Goal: Task Accomplishment & Management: Manage account settings

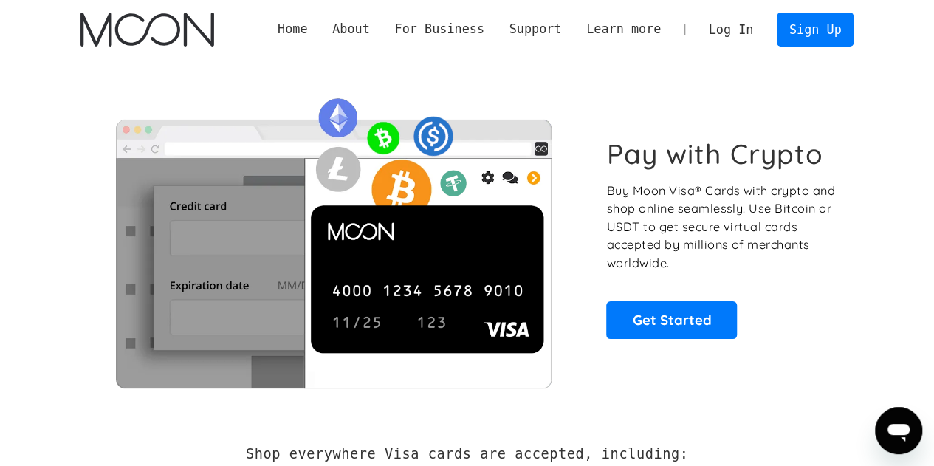
drag, startPoint x: 0, startPoint y: 0, endPoint x: 745, endPoint y: 26, distance: 745.8
click at [745, 26] on link "Log In" at bounding box center [730, 29] width 69 height 32
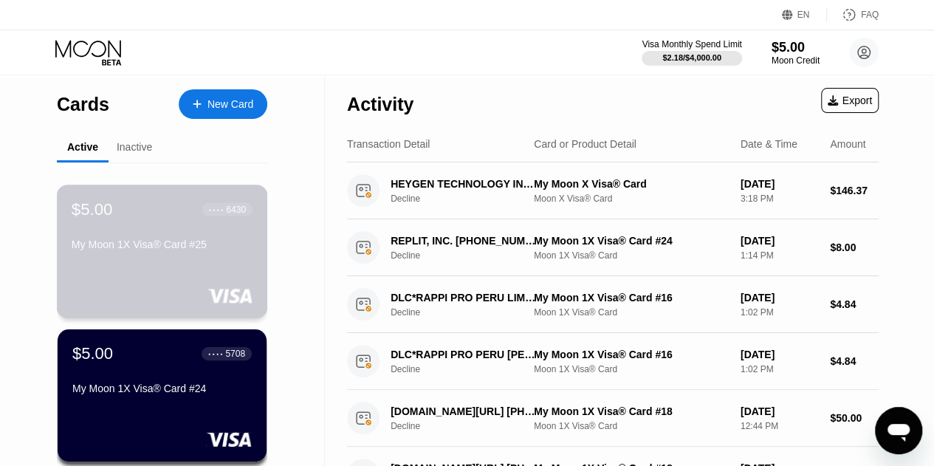
click at [210, 256] on div "My Moon 1X Visa® Card #25" at bounding box center [162, 247] width 181 height 18
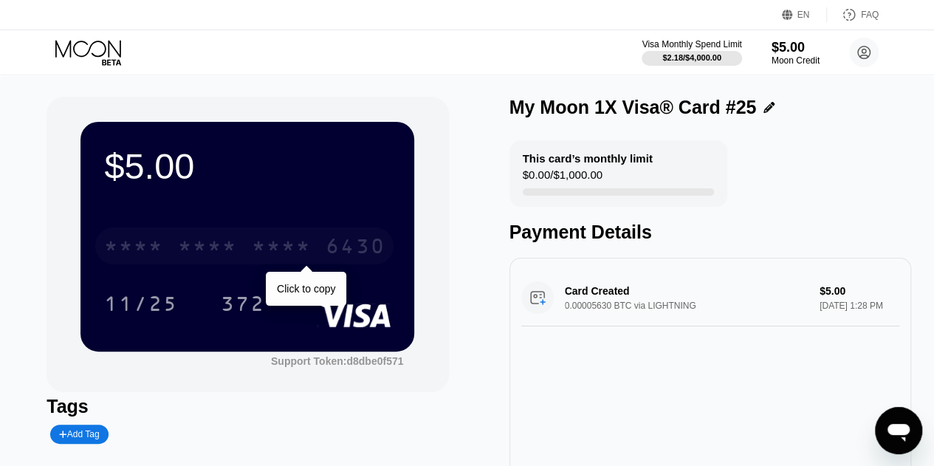
click at [303, 244] on div "* * * *" at bounding box center [281, 248] width 59 height 24
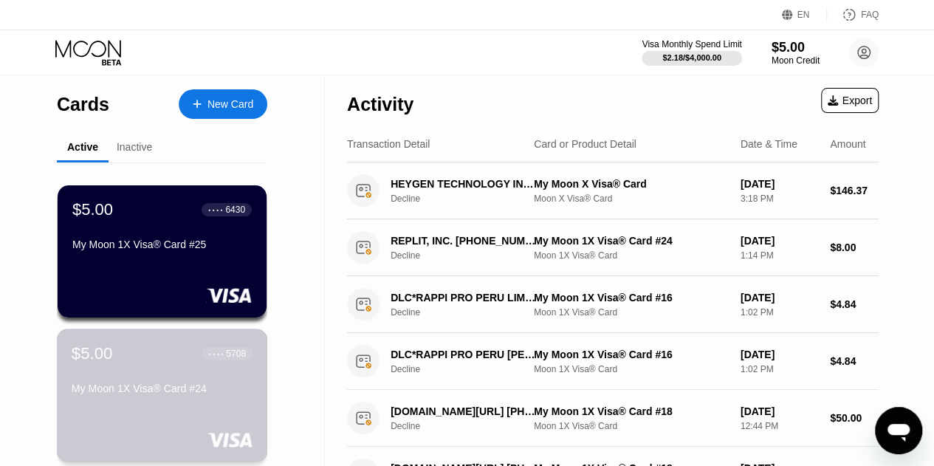
click at [170, 373] on div "$5.00 ● ● ● ● 5708 My Moon 1X Visa® Card #24" at bounding box center [162, 371] width 181 height 57
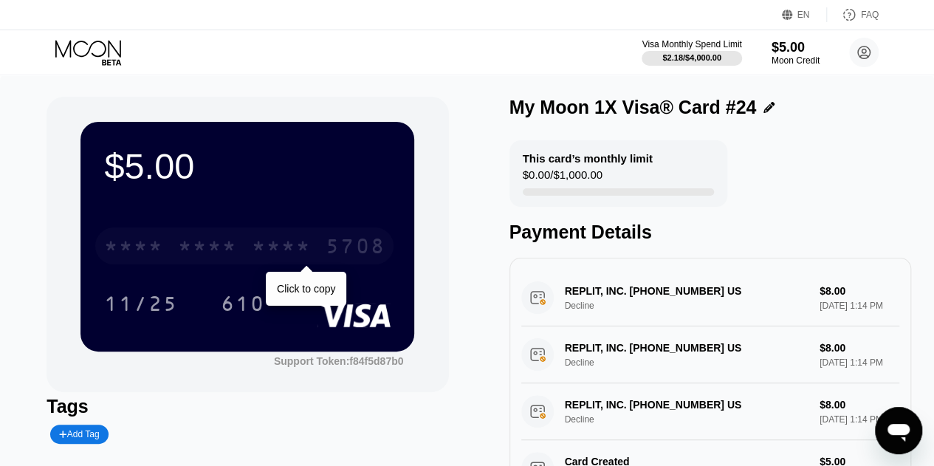
click at [271, 252] on div "* * * *" at bounding box center [281, 248] width 59 height 24
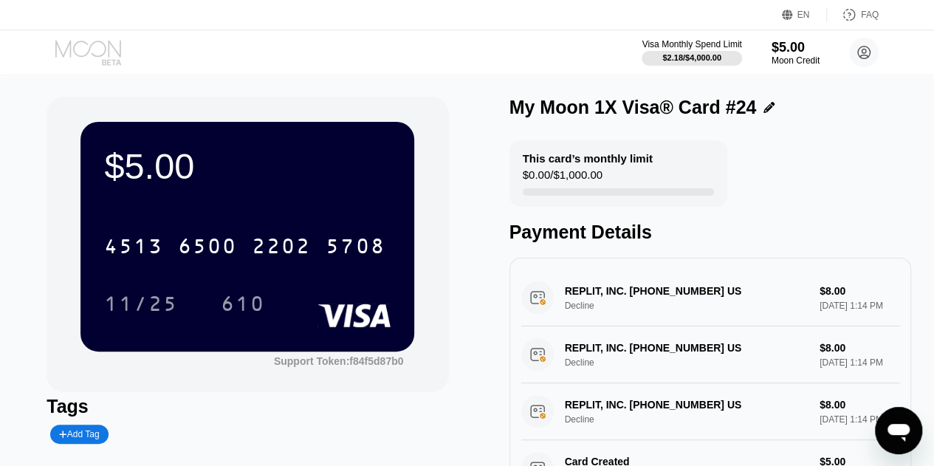
click at [69, 53] on icon at bounding box center [88, 48] width 66 height 17
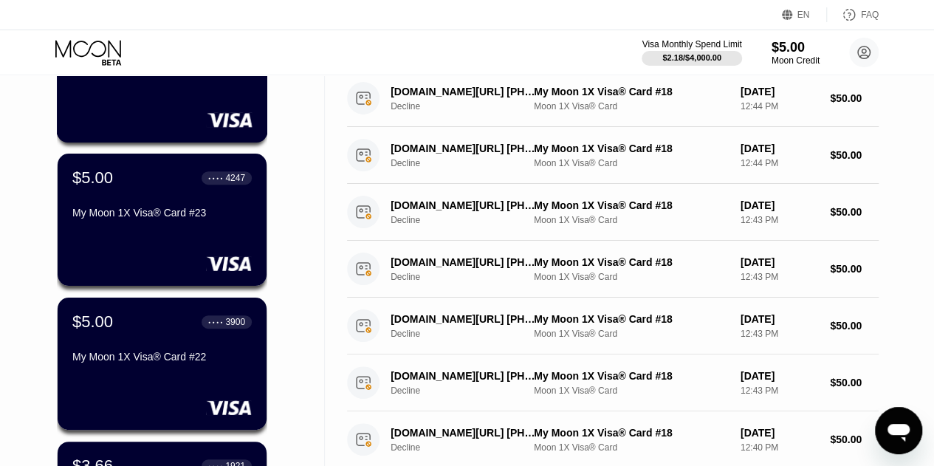
scroll to position [325, 0]
